Goal: Task Accomplishment & Management: Manage account settings

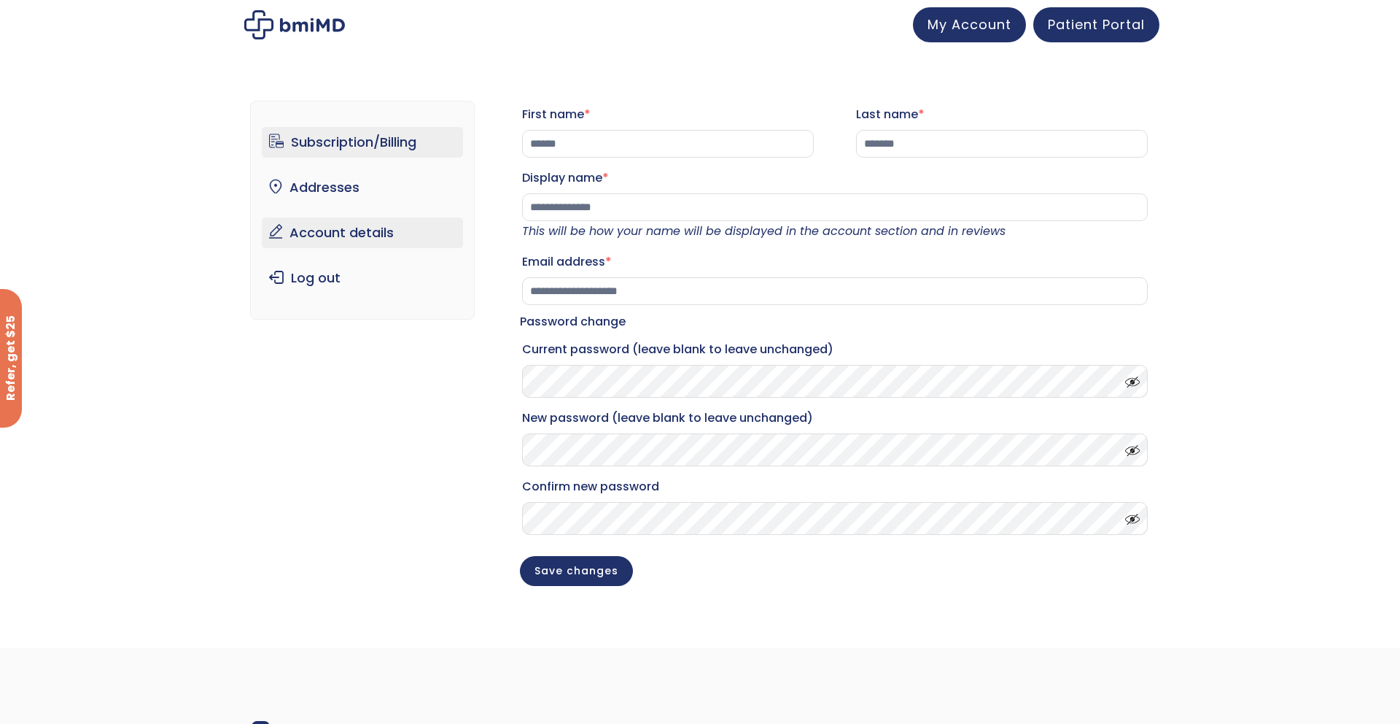
click at [328, 144] on link "Subscription/Billing" at bounding box center [363, 142] width 202 height 31
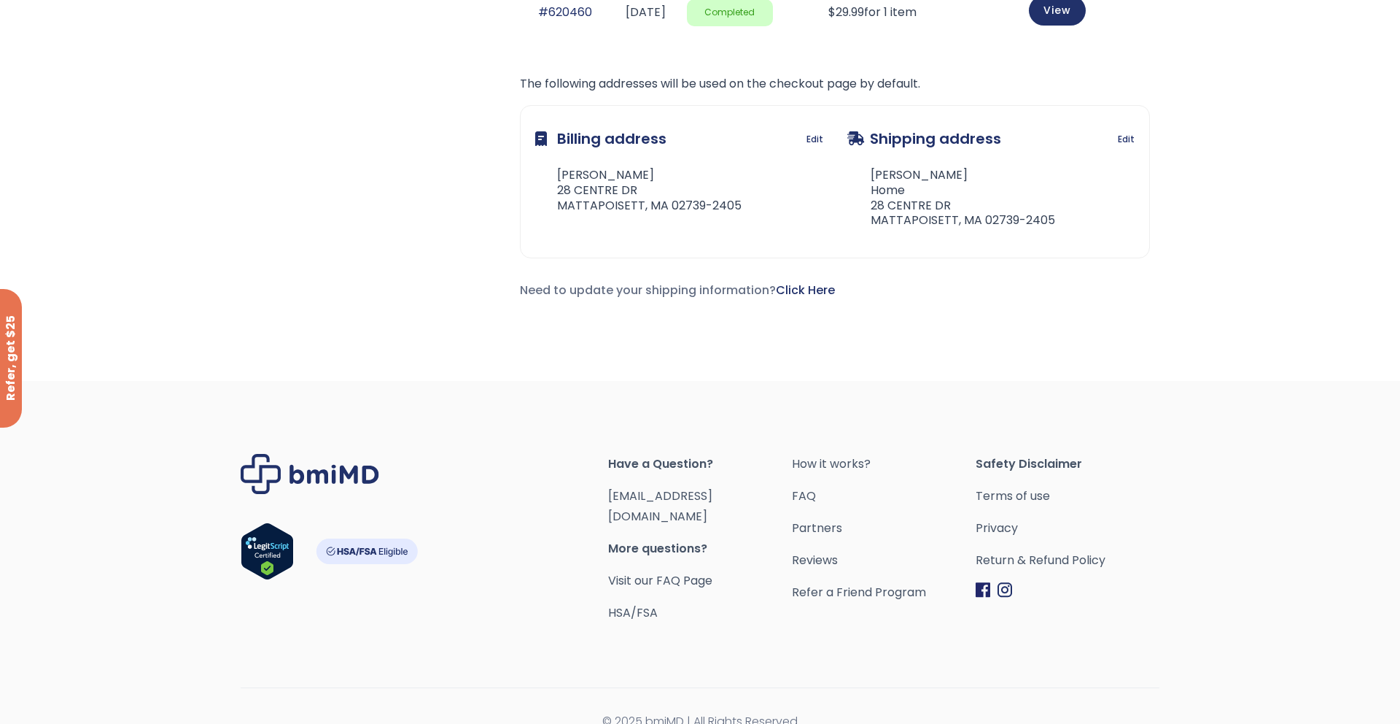
scroll to position [1887, 0]
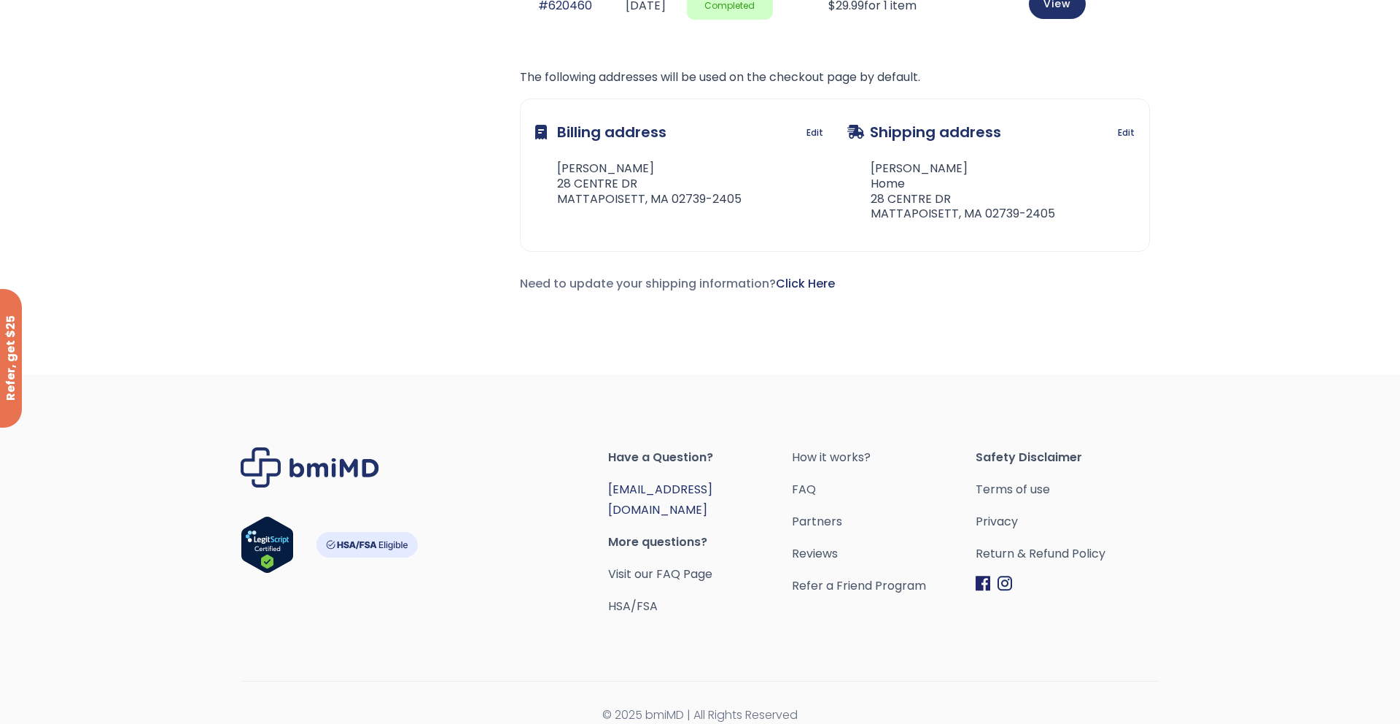
click at [624, 489] on link "[EMAIL_ADDRESS][DOMAIN_NAME]" at bounding box center [660, 499] width 104 height 37
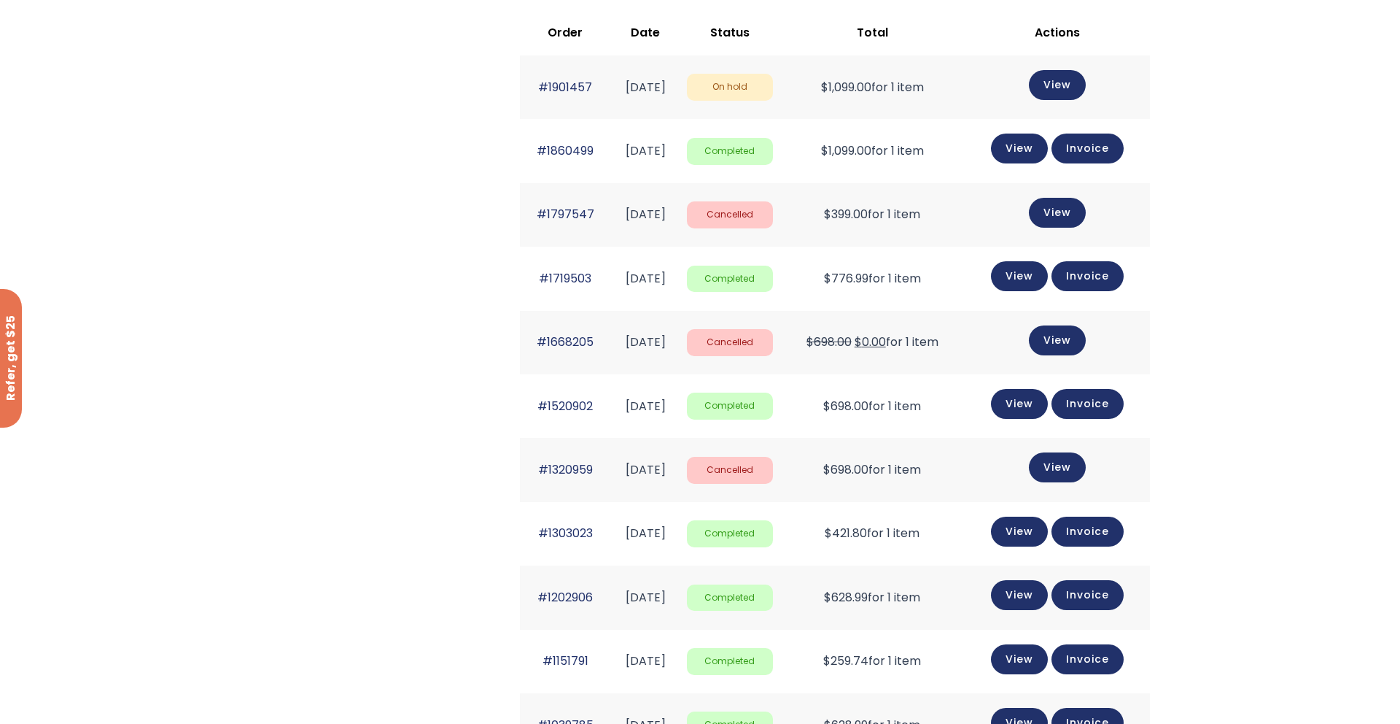
scroll to position [592, 0]
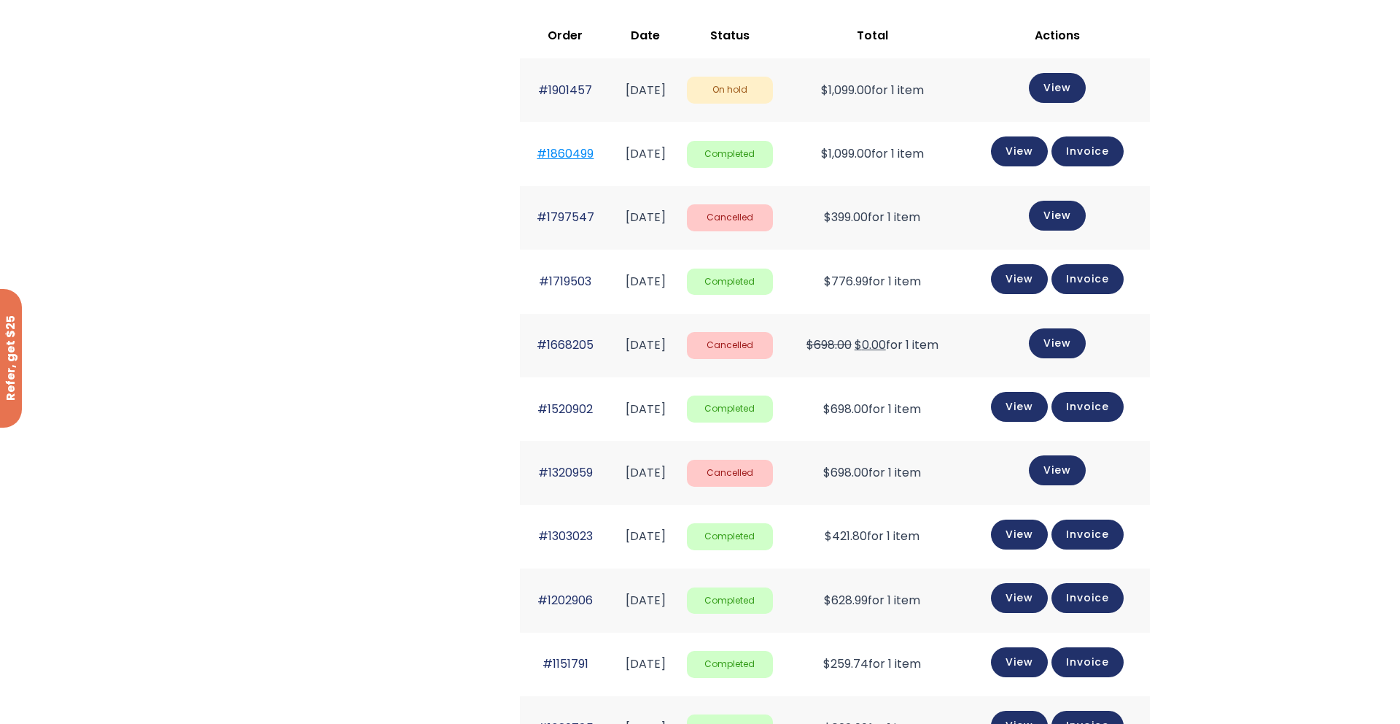
click at [572, 153] on link "#1860499" at bounding box center [565, 153] width 57 height 17
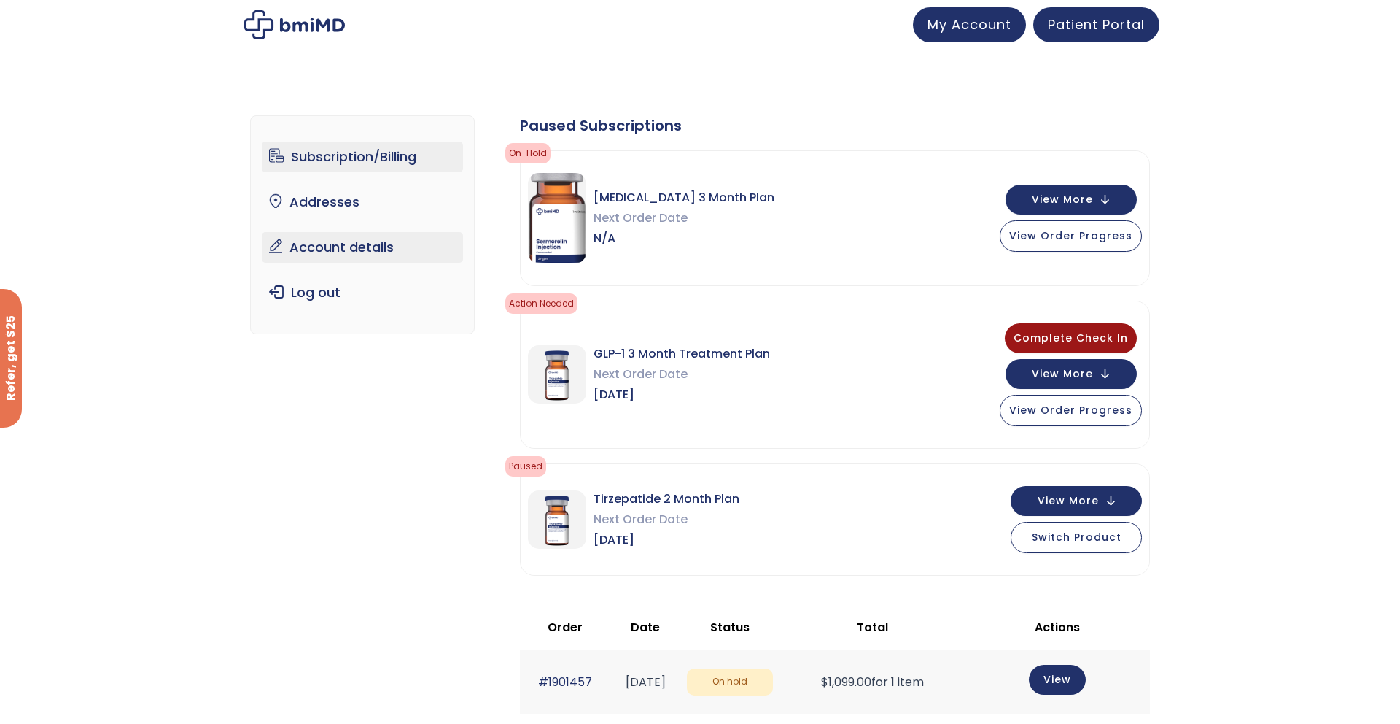
click at [332, 237] on link "Account details" at bounding box center [363, 247] width 202 height 31
